Goal: Information Seeking & Learning: Understand process/instructions

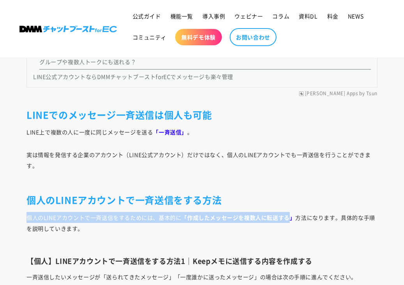
drag, startPoint x: 290, startPoint y: 219, endPoint x: 248, endPoint y: 202, distance: 45.8
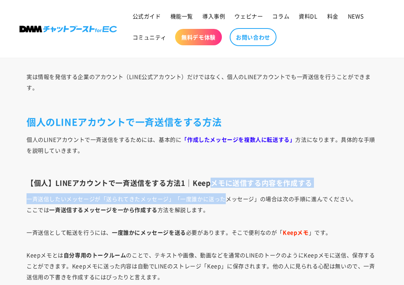
drag, startPoint x: 225, startPoint y: 198, endPoint x: 210, endPoint y: 181, distance: 22.4
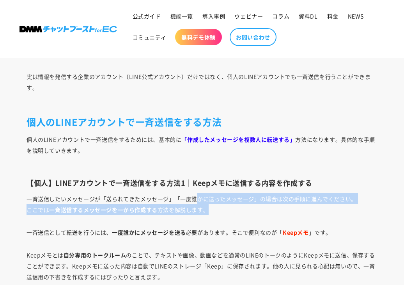
drag, startPoint x: 208, startPoint y: 209, endPoint x: 198, endPoint y: 200, distance: 13.3
click at [198, 200] on p "一斉送信したいメッセージが「送られてきたメッセージ」「一度誰かに送ったメッセージ」の場合は次の手順に進んでください。 ここでは 一斉送信するメッセージを一から…" at bounding box center [202, 204] width 351 height 22
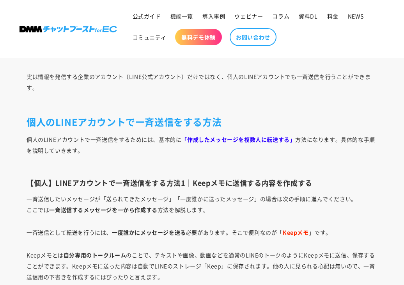
click at [207, 230] on p "一斉送信として転送を行うには、 一度誰かにメッセージを送る 必要があります。そこで便利なのが「 Keepメモ 」です。" at bounding box center [202, 231] width 351 height 11
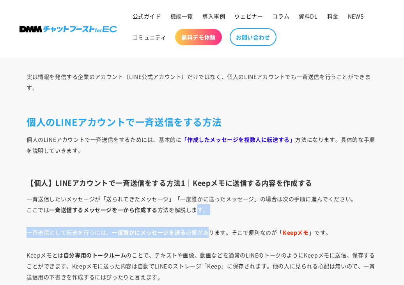
drag, startPoint x: 208, startPoint y: 233, endPoint x: 196, endPoint y: 214, distance: 22.6
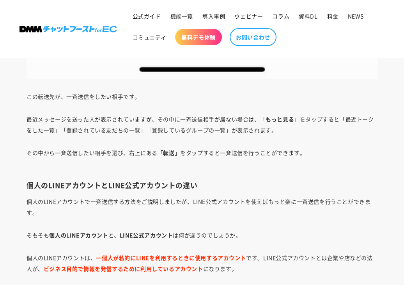
scroll to position [1814, 0]
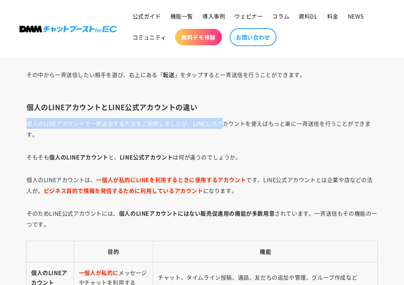
drag, startPoint x: 216, startPoint y: 125, endPoint x: 200, endPoint y: 107, distance: 24.0
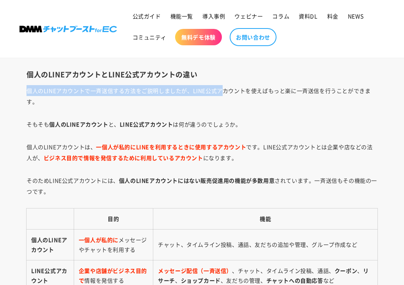
scroll to position [1892, 0]
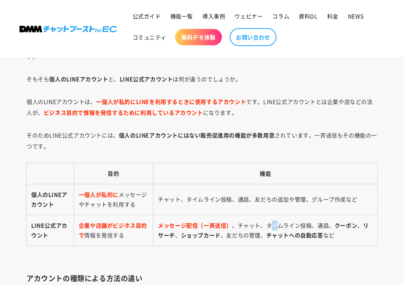
drag, startPoint x: 279, startPoint y: 228, endPoint x: 271, endPoint y: 214, distance: 15.4
click at [271, 215] on td "メッセージ配信（一斉送信） 、チャット、タイムライン投稿、通話、 クーポン 、 リサーチ 、 ショップカード 、友だちの管理、 チャットへの自動応答 など" at bounding box center [265, 230] width 224 height 31
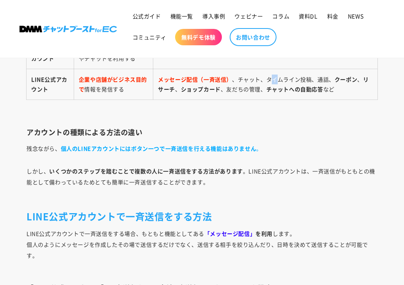
scroll to position [2087, 0]
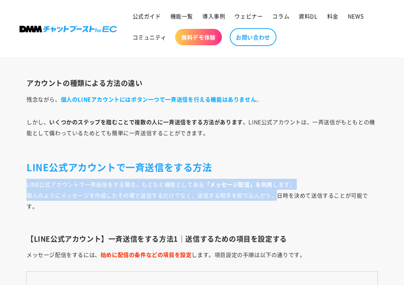
drag, startPoint x: 279, startPoint y: 196, endPoint x: 267, endPoint y: 168, distance: 30.0
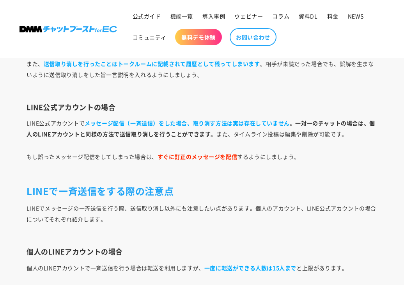
scroll to position [3490, 0]
